Goal: Task Accomplishment & Management: Use online tool/utility

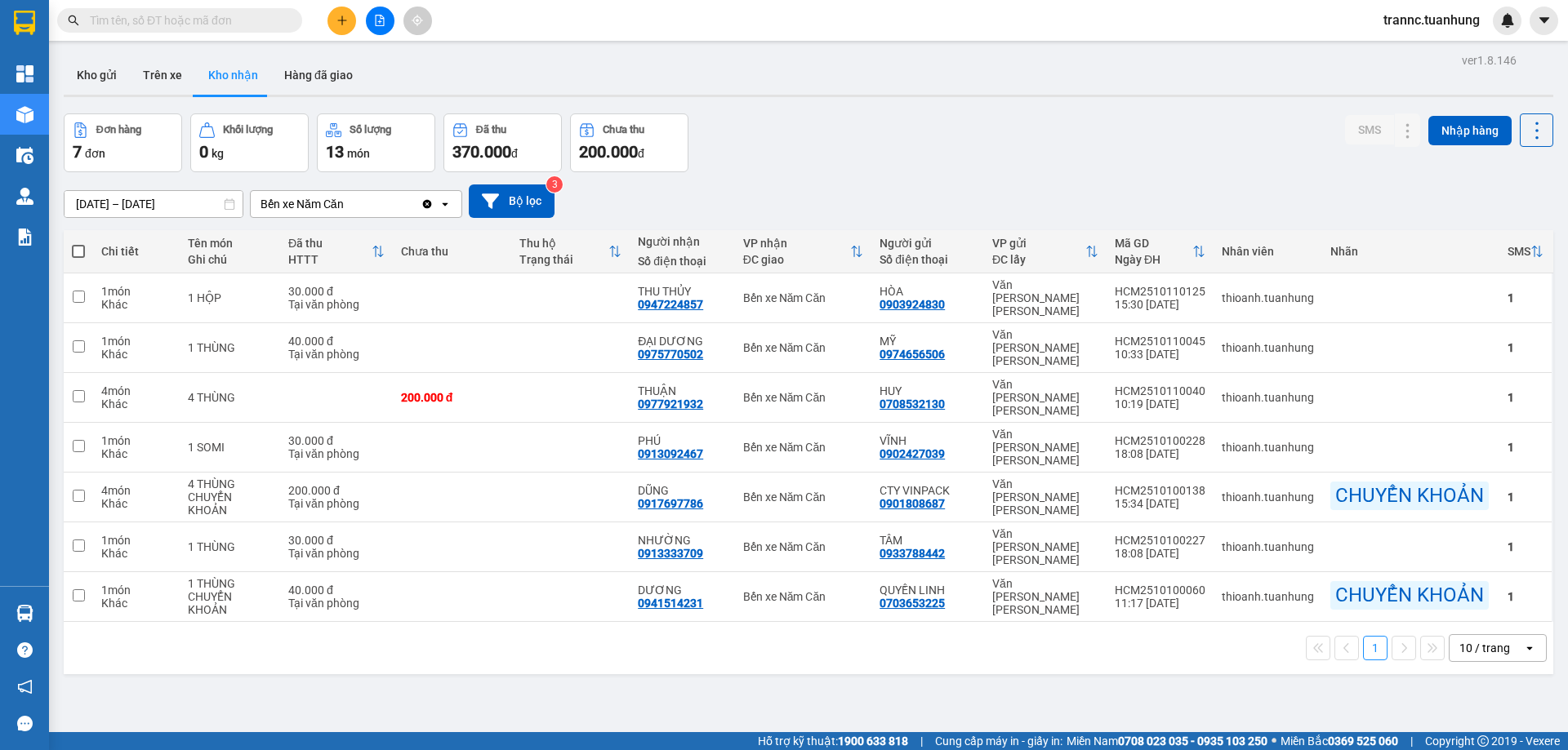
click at [254, 22] on input "text" at bounding box center [186, 20] width 193 height 18
click at [105, 78] on button "Kho gửi" at bounding box center [96, 75] width 66 height 39
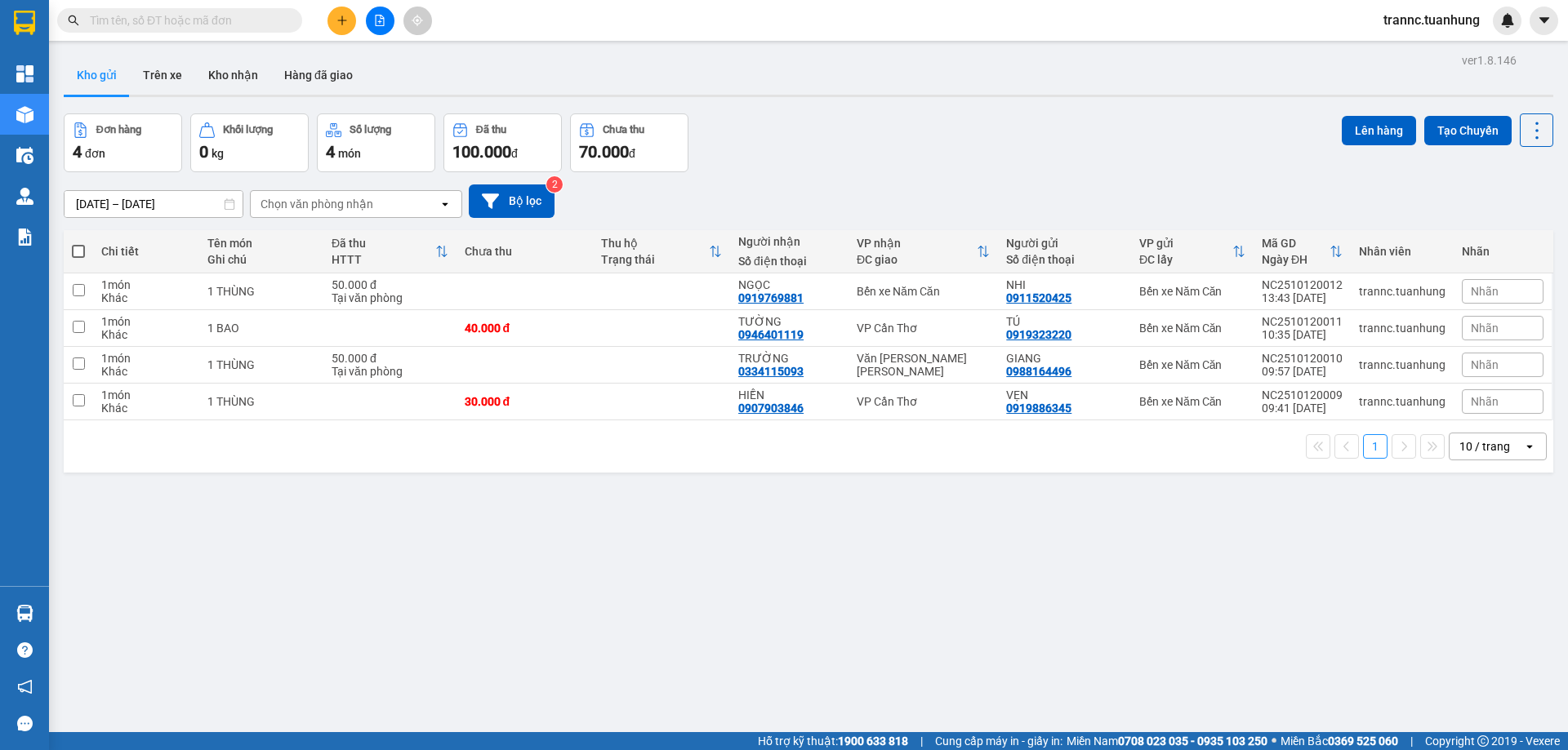
click at [180, 20] on input "text" at bounding box center [186, 20] width 193 height 18
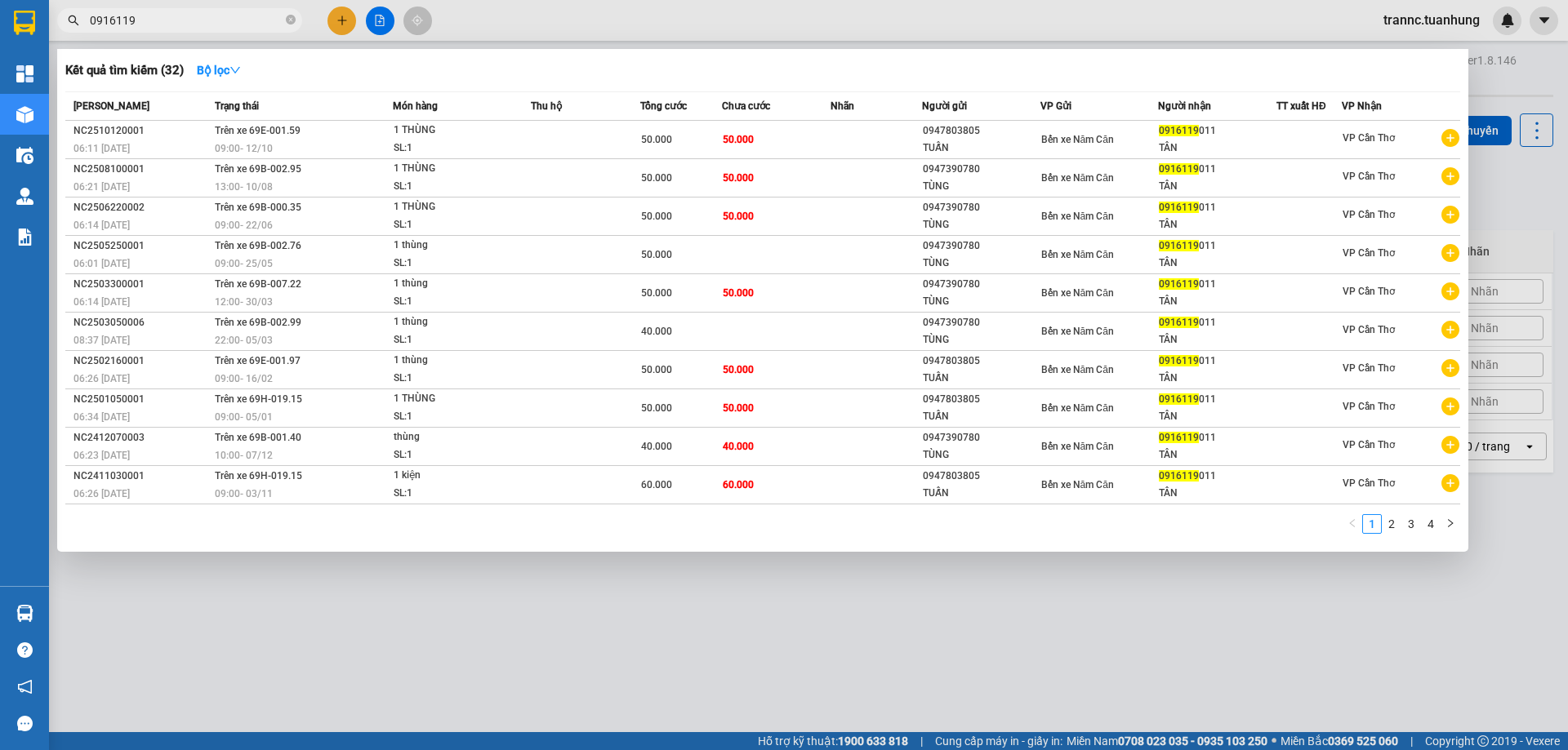
type input "0916119"
click at [679, 574] on div at bounding box center [784, 375] width 1568 height 750
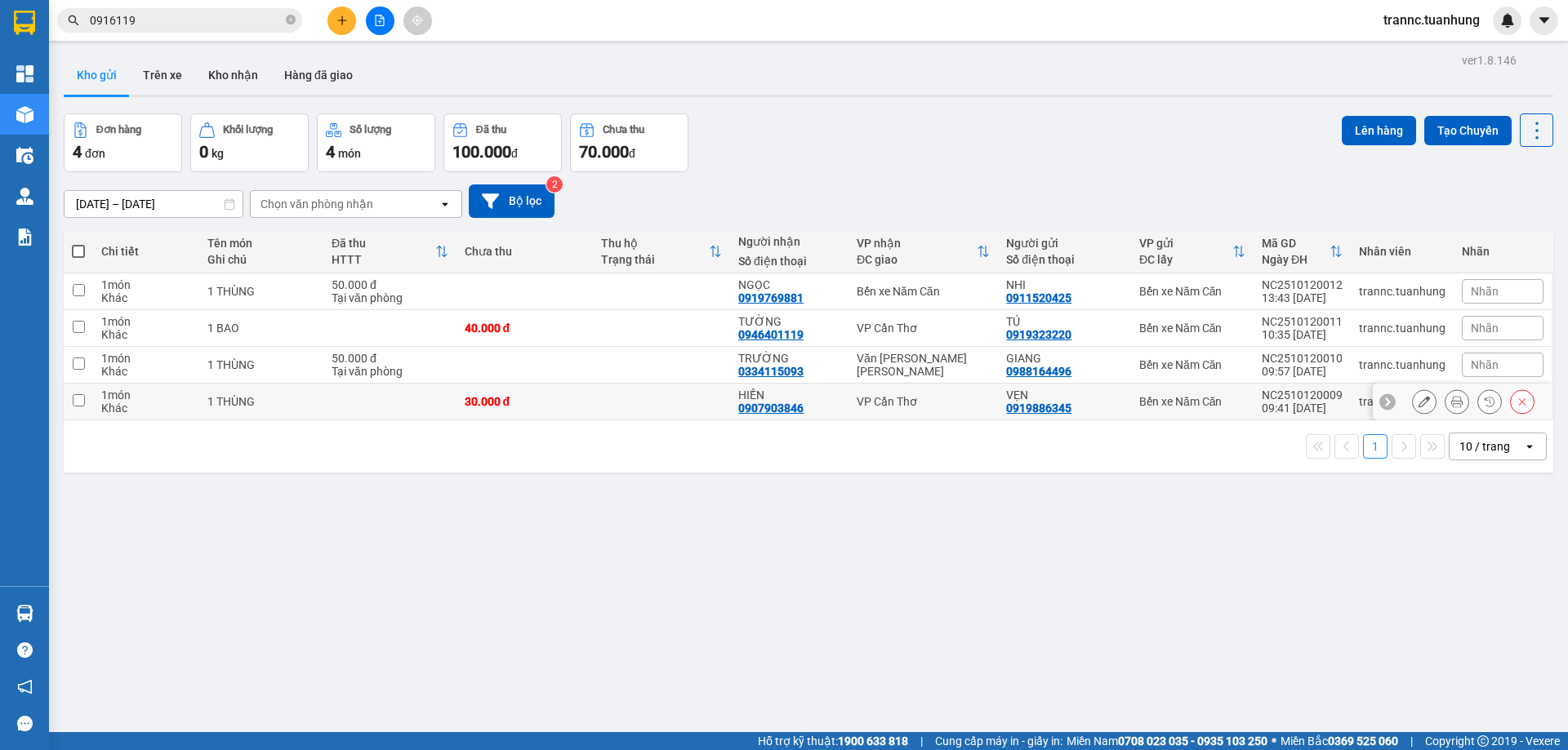
click at [693, 400] on td at bounding box center [662, 402] width 138 height 37
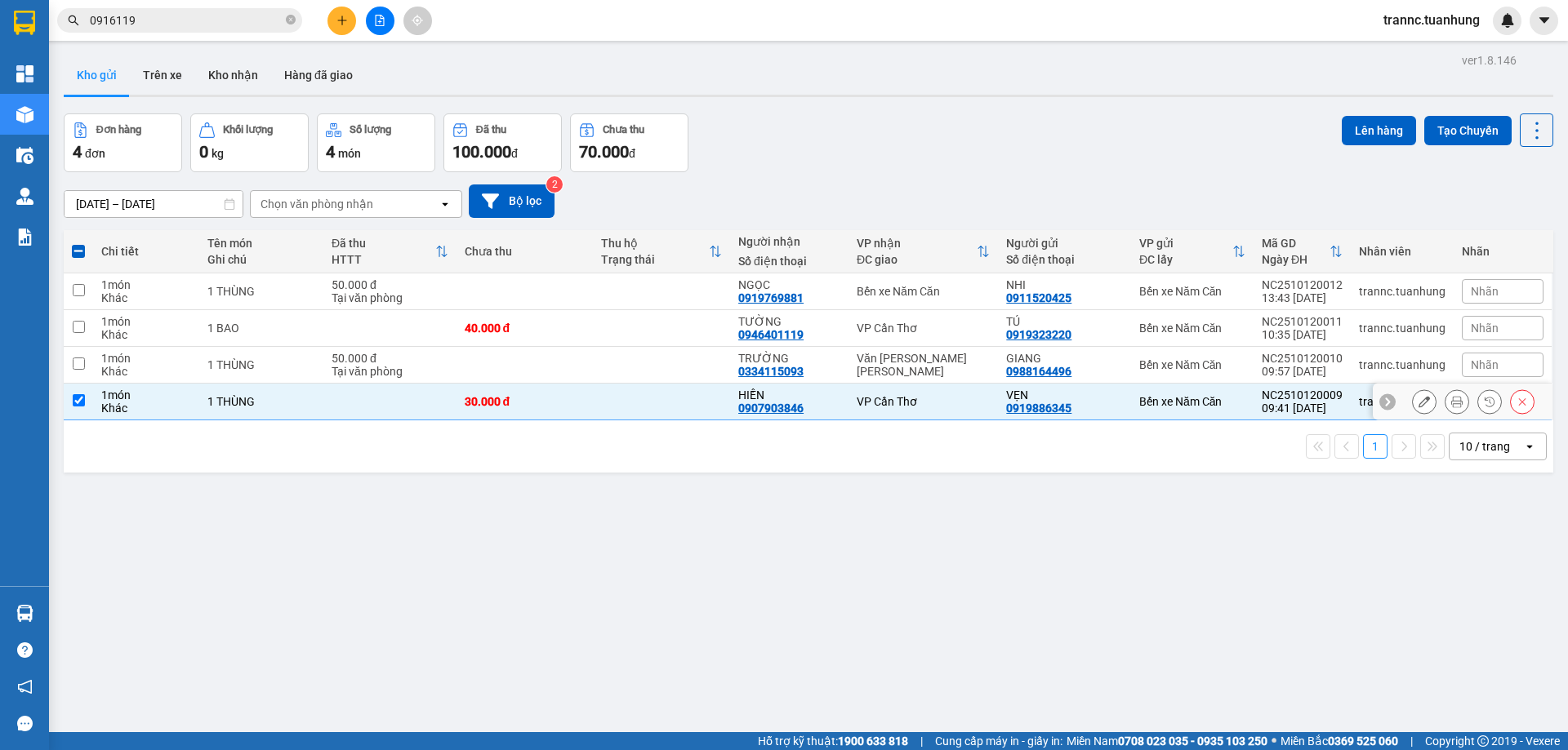
click at [684, 384] on td at bounding box center [662, 402] width 138 height 37
checkbox input "false"
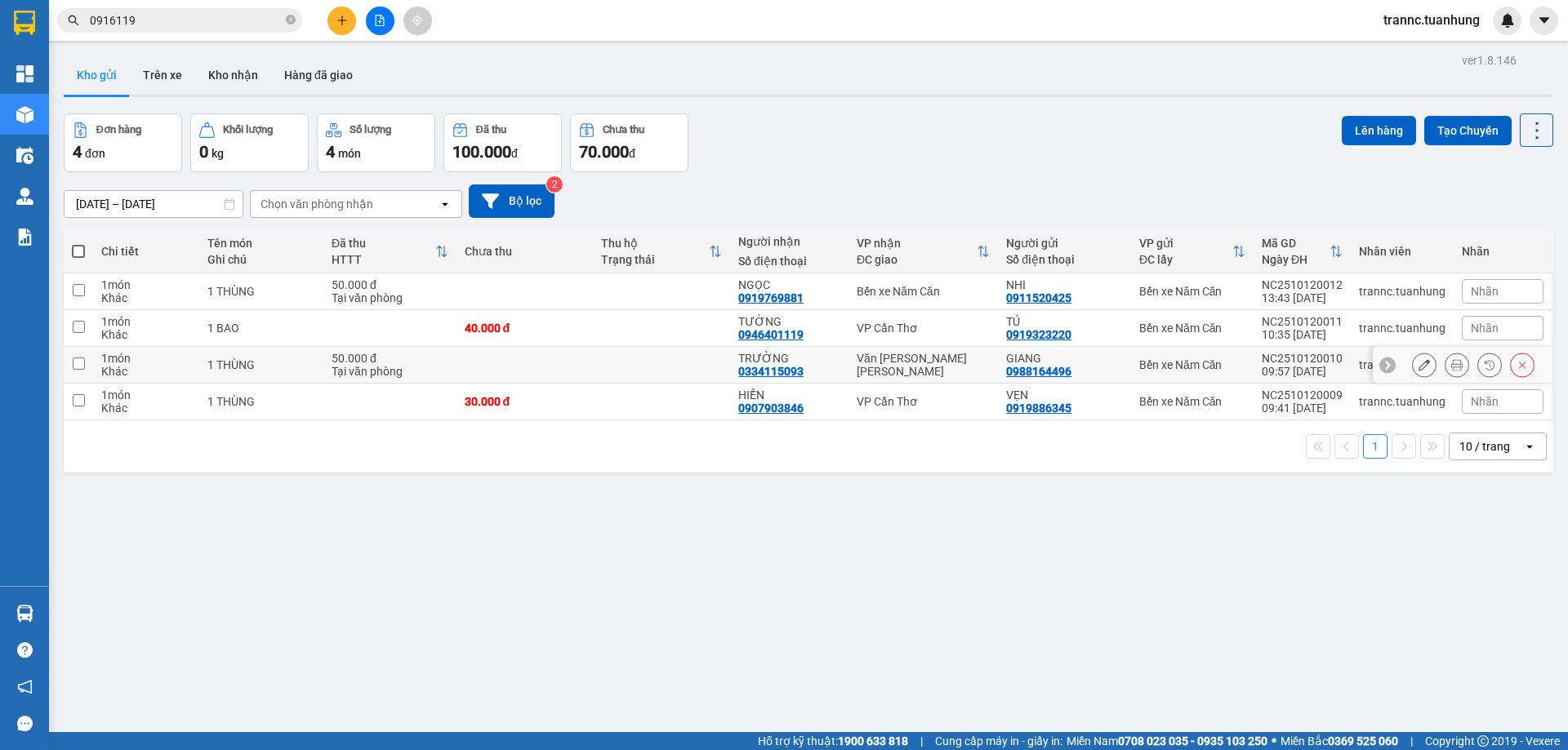
click at [688, 362] on td at bounding box center [662, 365] width 138 height 37
checkbox input "true"
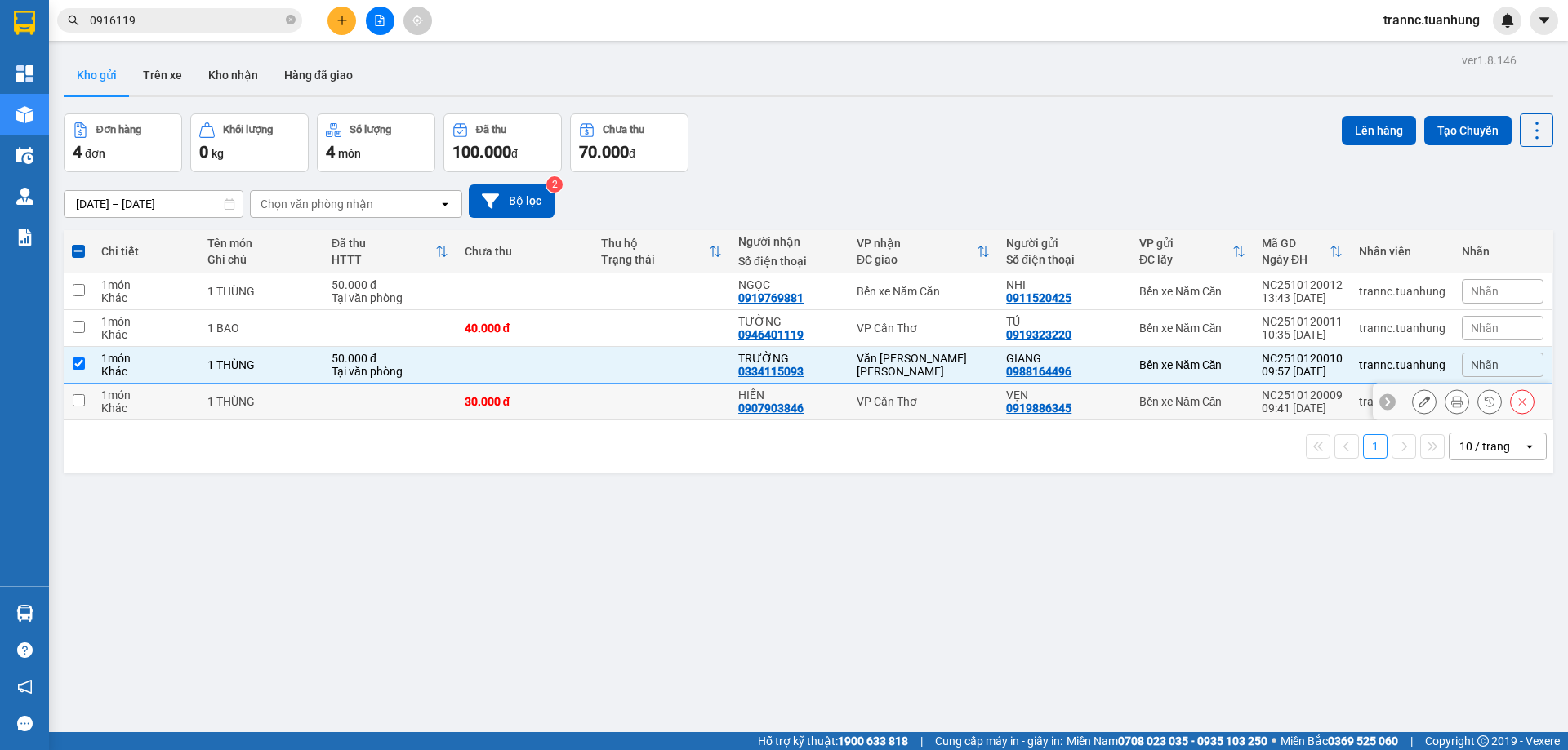
click at [668, 416] on td at bounding box center [662, 402] width 138 height 37
checkbox input "true"
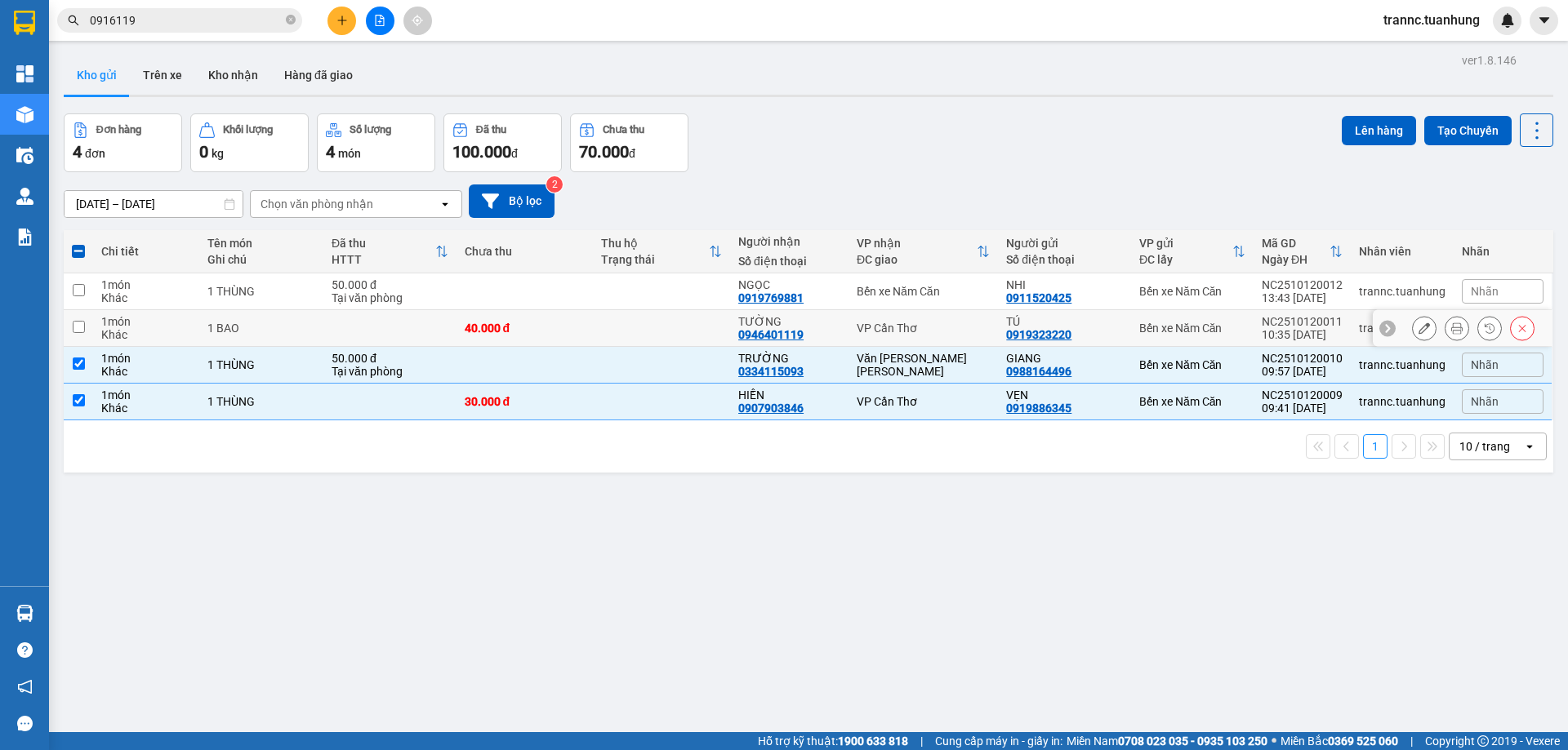
click at [533, 326] on div "40.000 đ" at bounding box center [525, 328] width 121 height 13
checkbox input "true"
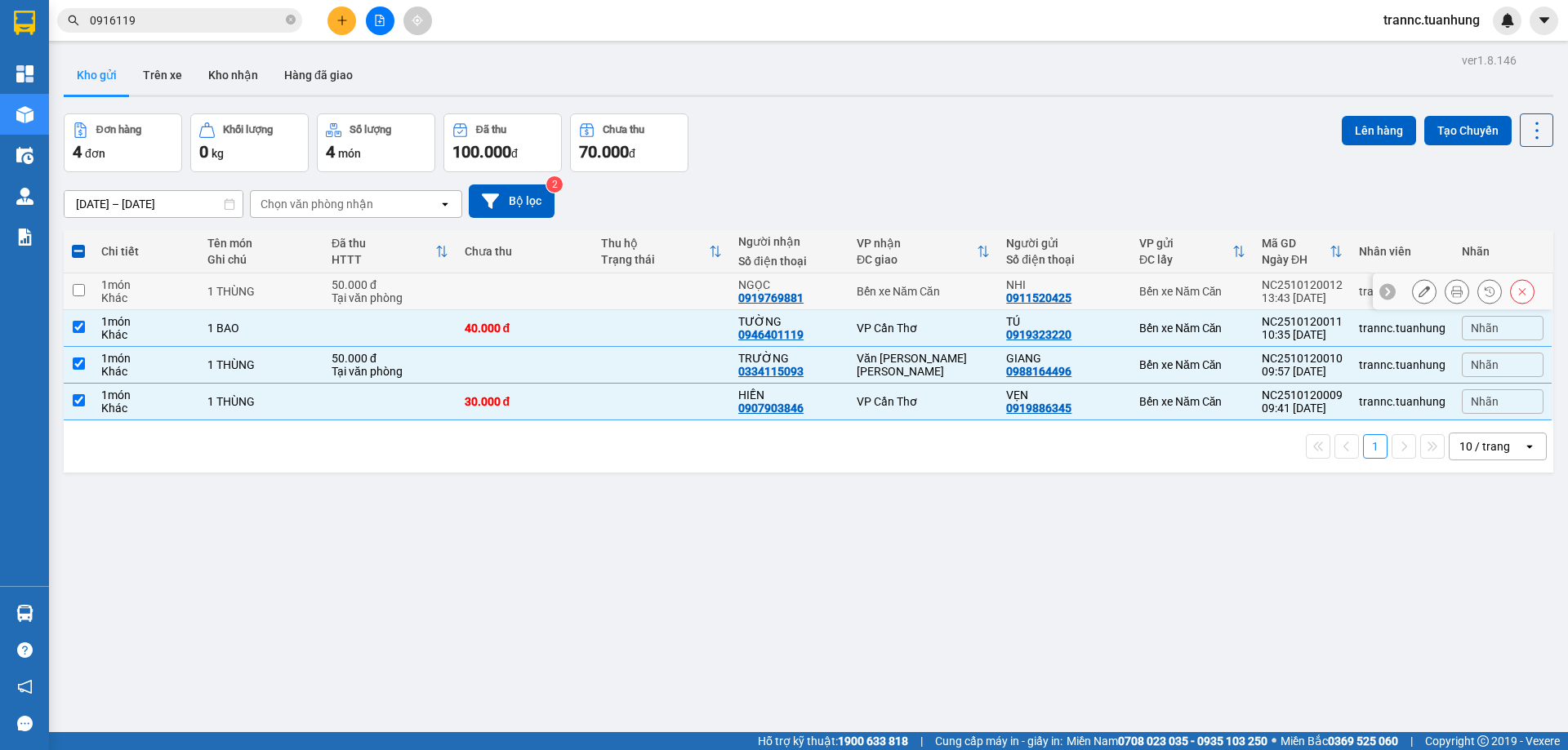
click at [543, 296] on td at bounding box center [525, 292] width 138 height 37
checkbox input "true"
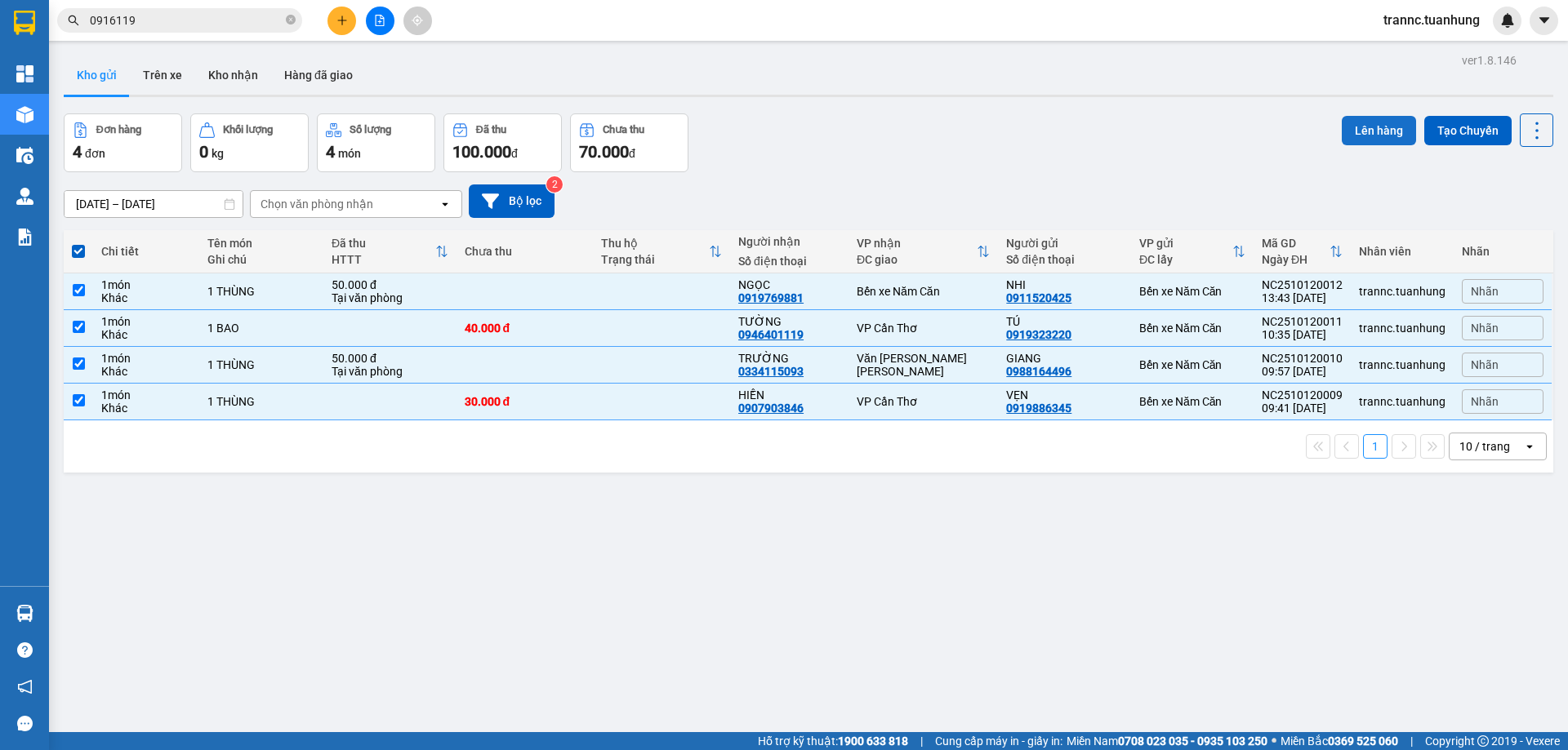
click at [1372, 119] on button "Lên hàng" at bounding box center [1378, 130] width 75 height 29
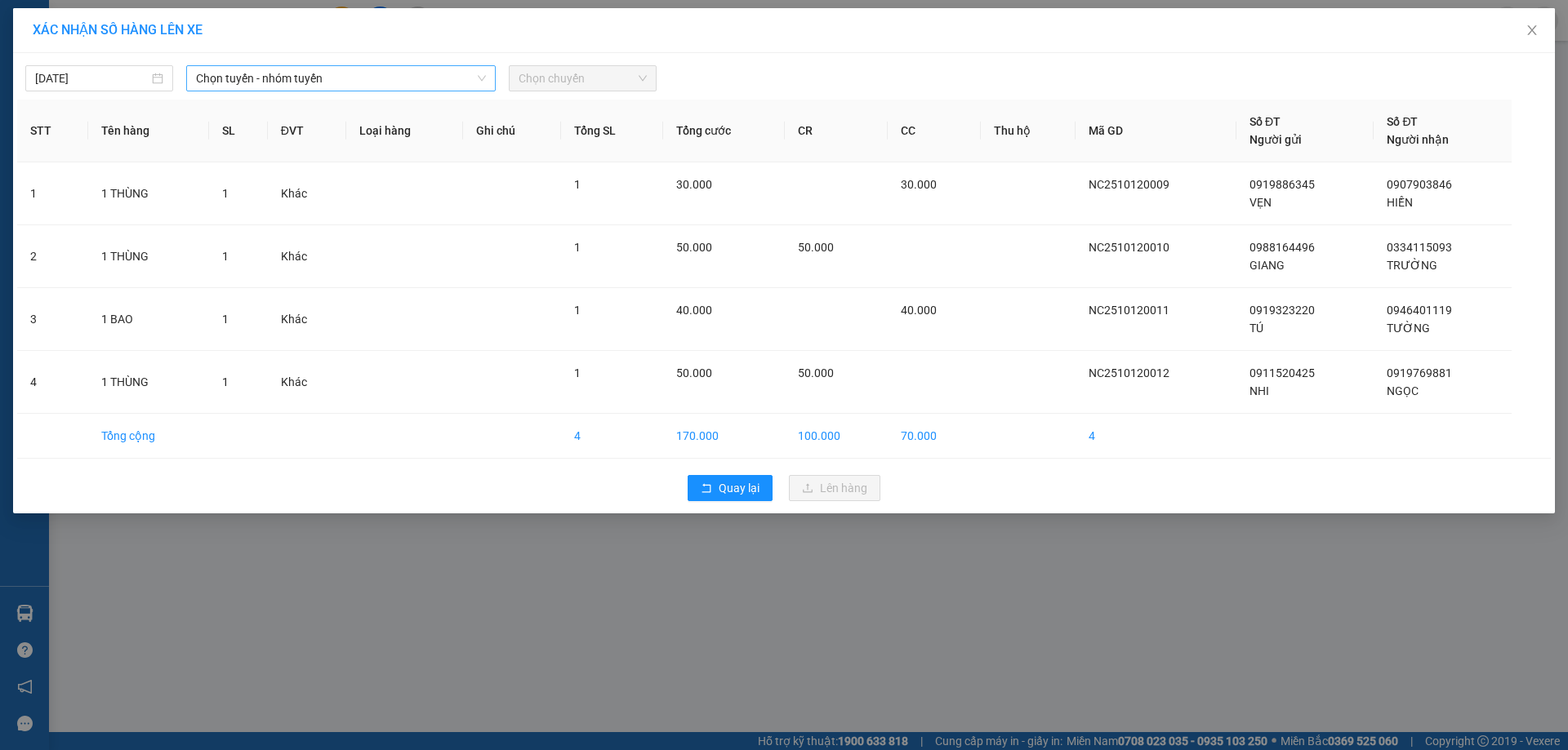
click at [272, 74] on span "Chọn tuyến - nhóm tuyến" at bounding box center [341, 78] width 290 height 24
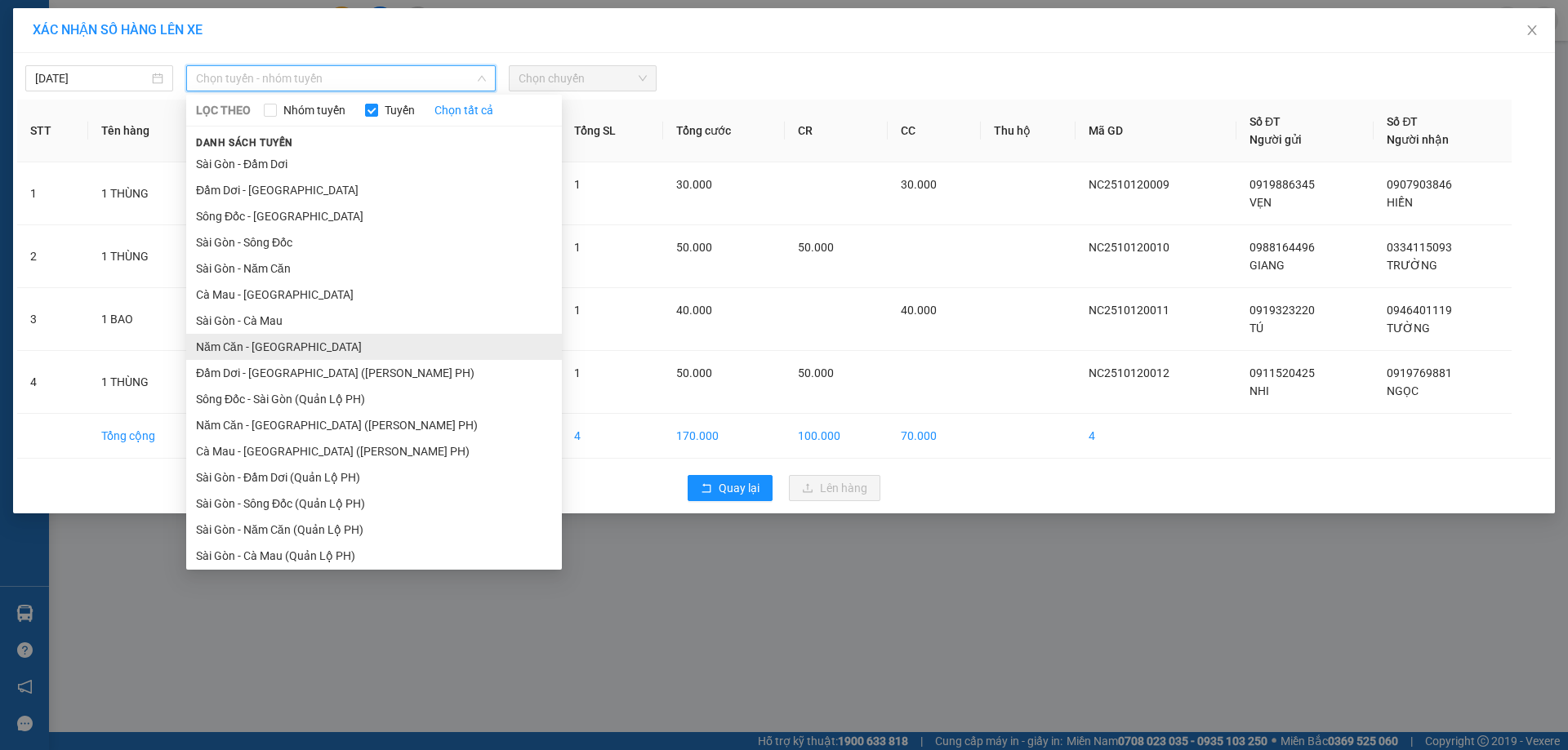
click at [276, 345] on li "Năm Căn - [GEOGRAPHIC_DATA]" at bounding box center [374, 346] width 376 height 26
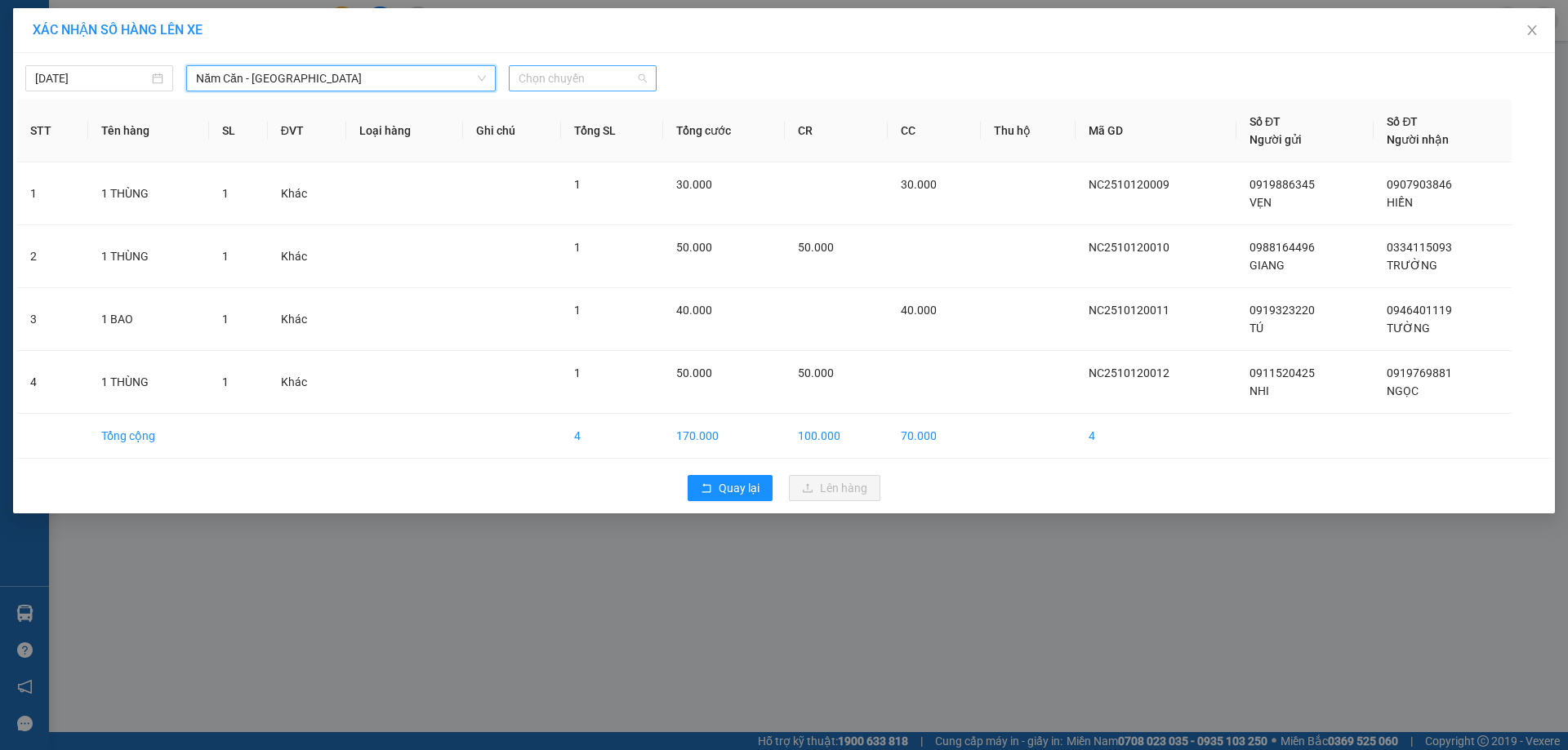
click at [575, 70] on span "Chọn chuyến" at bounding box center [582, 78] width 128 height 24
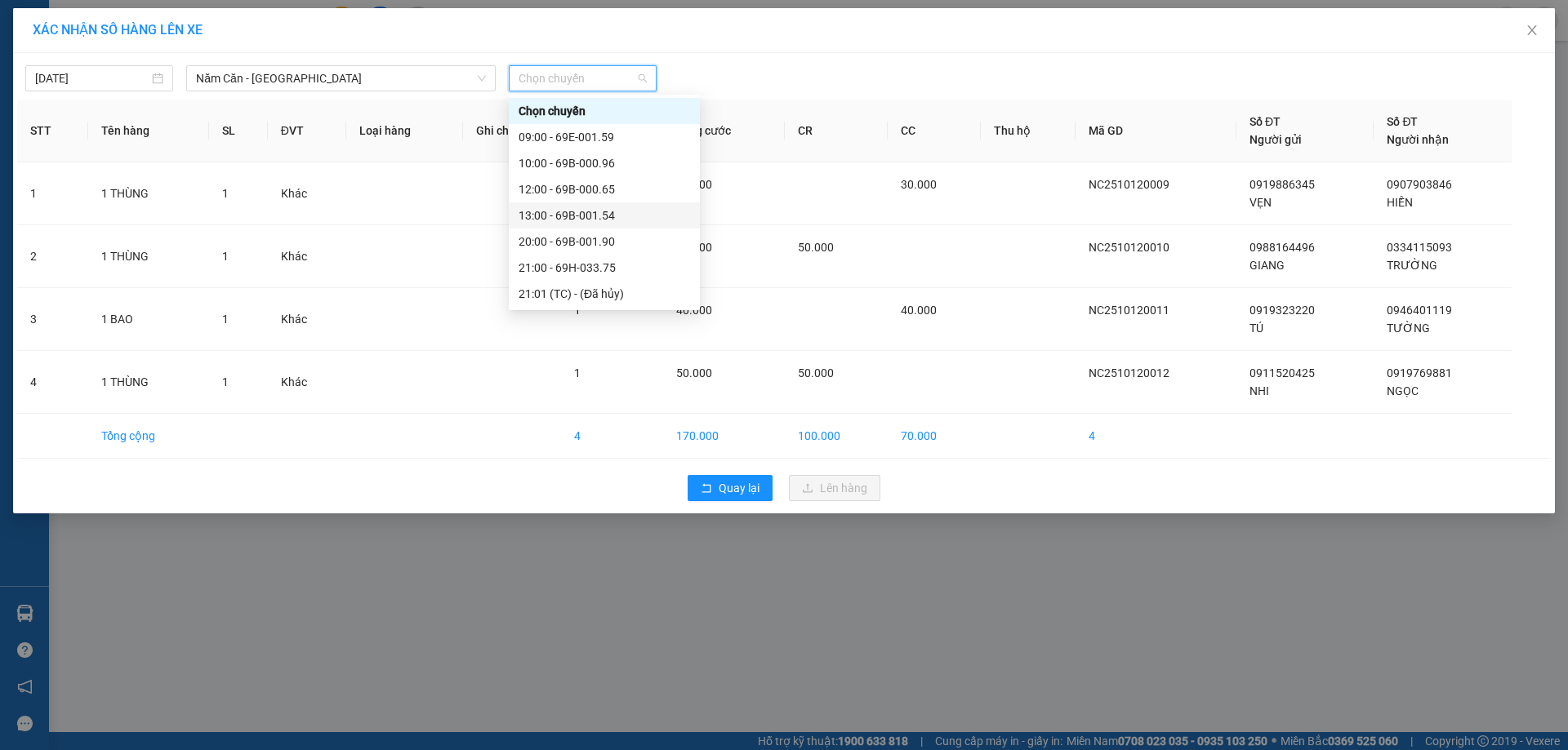
click at [609, 215] on div "13:00 - 69B-001.54" at bounding box center [604, 215] width 171 height 18
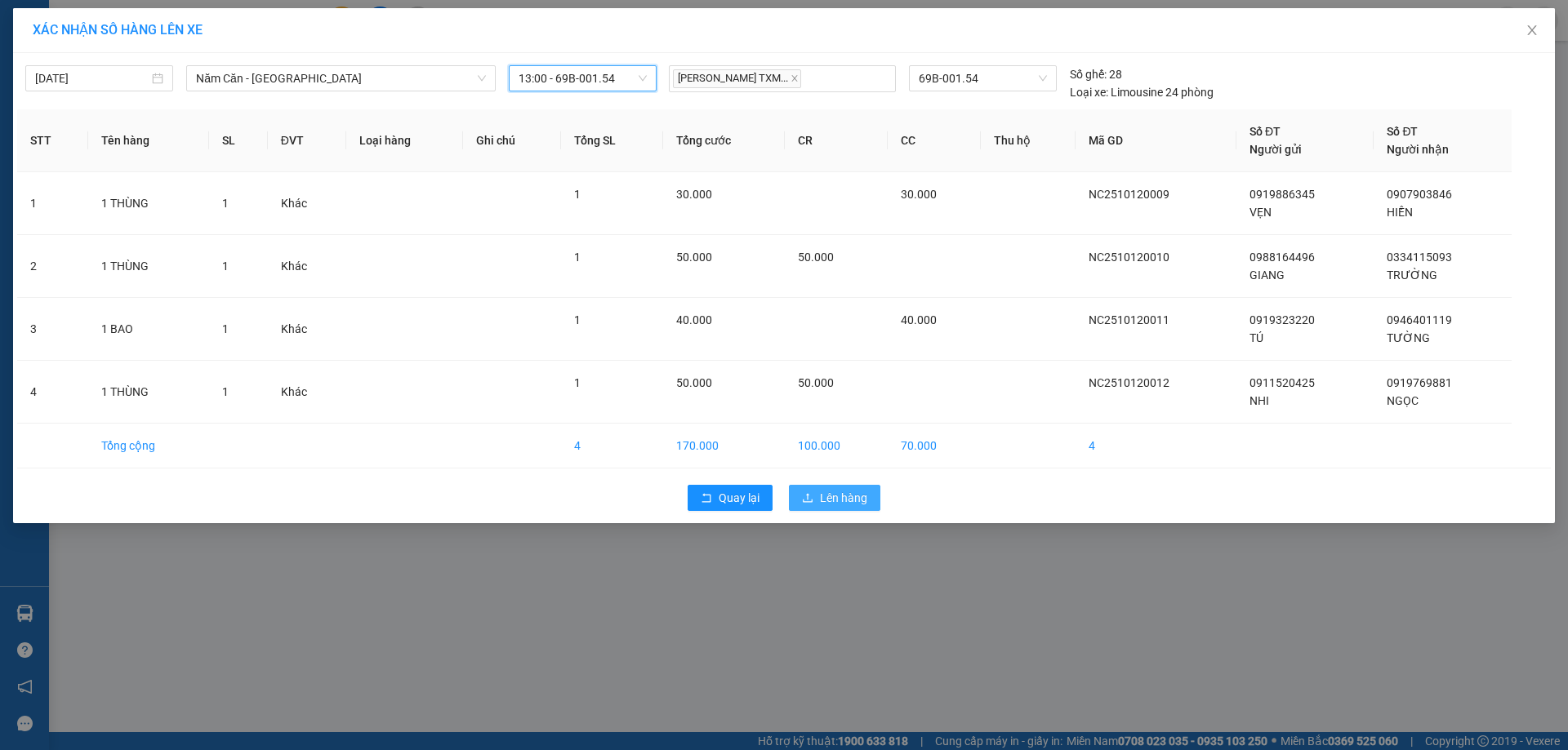
click at [837, 490] on span "Lên hàng" at bounding box center [844, 497] width 47 height 18
